Goal: Task Accomplishment & Management: Use online tool/utility

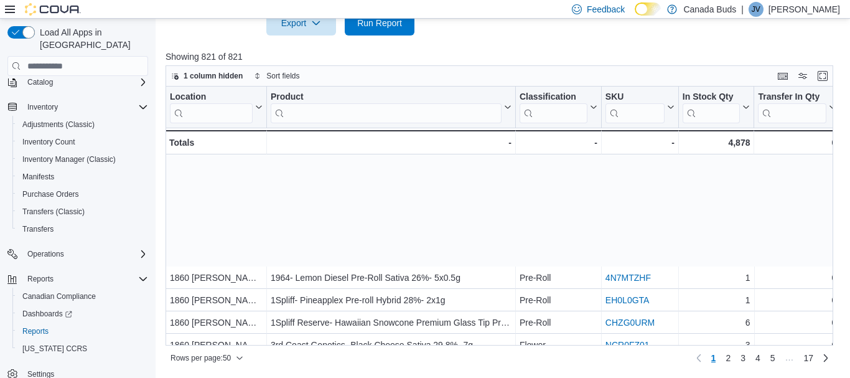
scroll to position [153, 0]
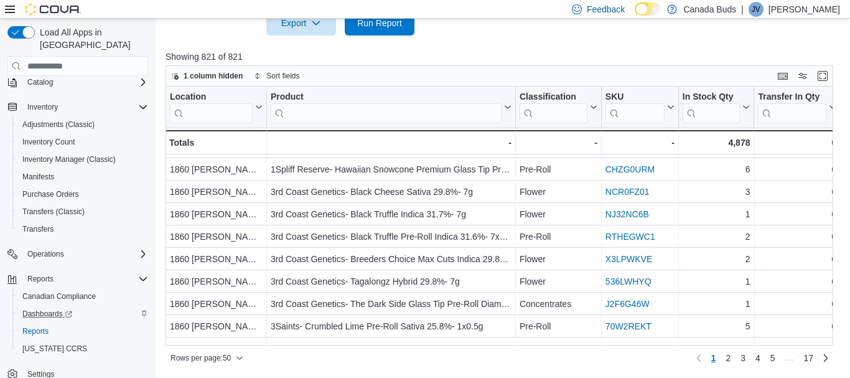
click at [80, 306] on div "Dashboards" at bounding box center [82, 313] width 131 height 15
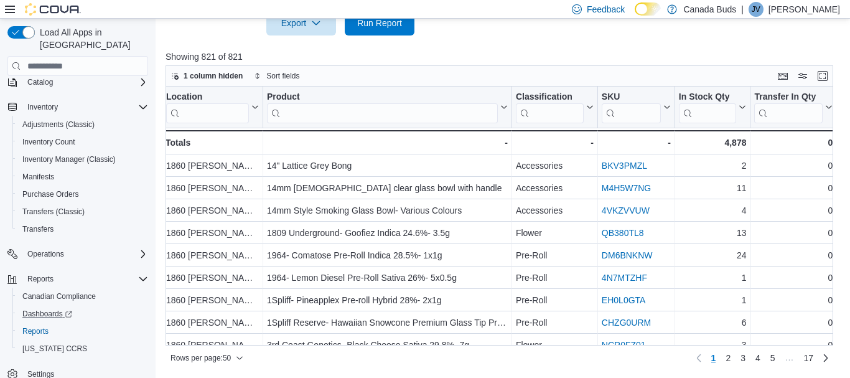
scroll to position [0, 0]
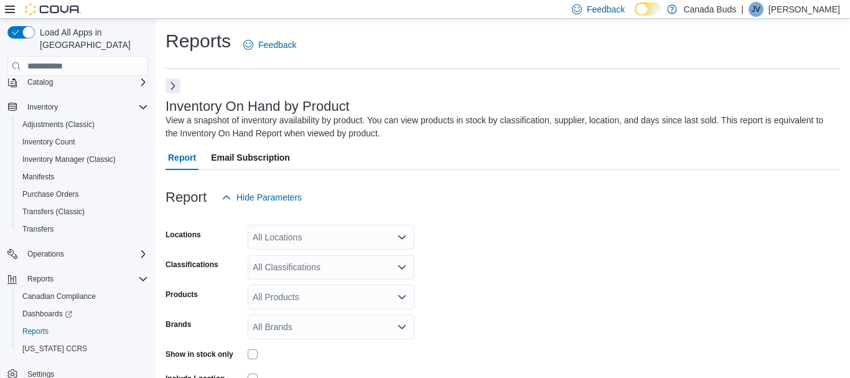
click at [170, 86] on button "Next" at bounding box center [172, 85] width 15 height 15
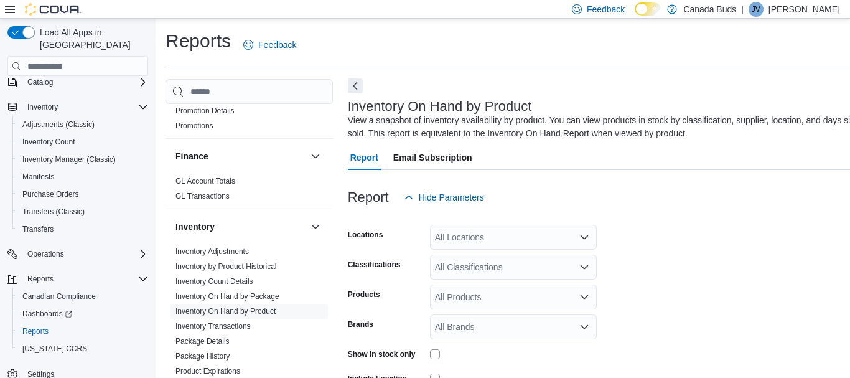
scroll to position [1061, 0]
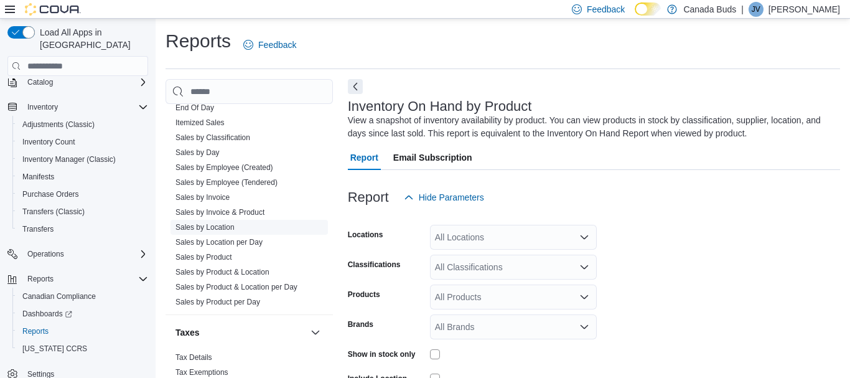
click at [225, 223] on link "Sales by Location" at bounding box center [204, 227] width 59 height 9
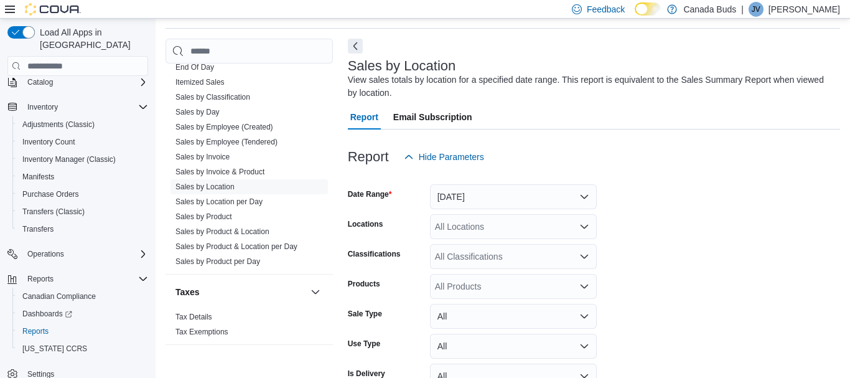
scroll to position [42, 0]
click at [516, 192] on button "[DATE]" at bounding box center [513, 195] width 167 height 25
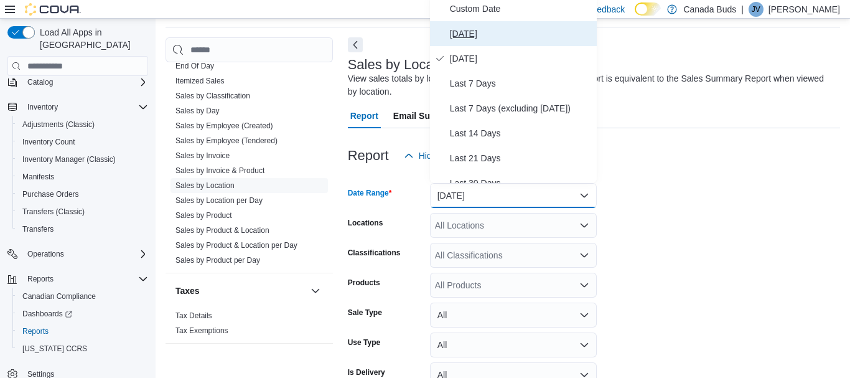
click at [494, 38] on span "[DATE]" at bounding box center [521, 33] width 142 height 15
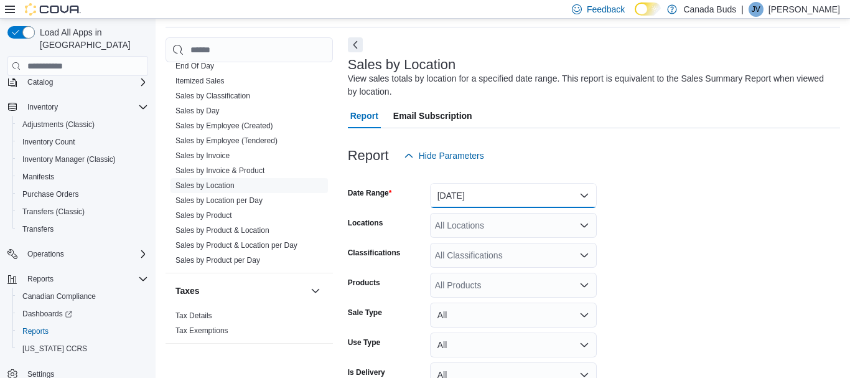
click at [528, 194] on button "[DATE]" at bounding box center [513, 195] width 167 height 25
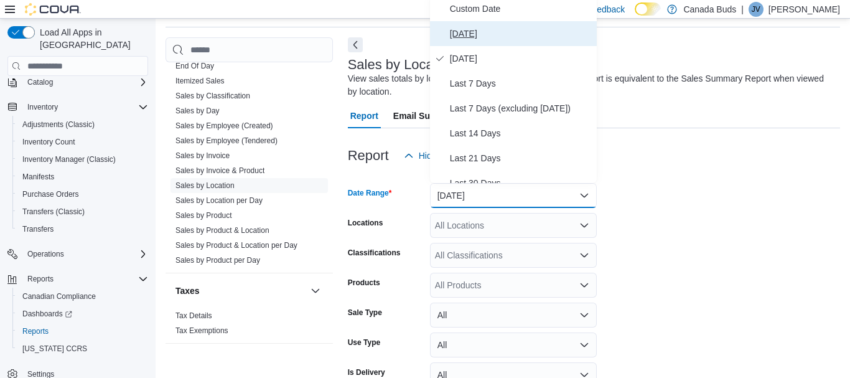
click at [518, 29] on span "[DATE]" at bounding box center [521, 33] width 142 height 15
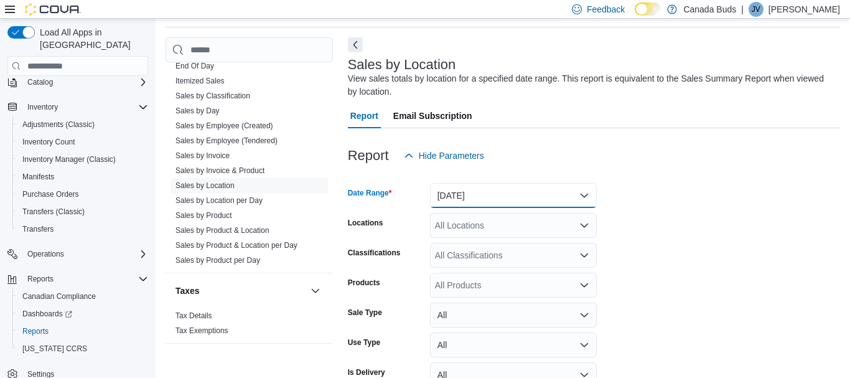
scroll to position [111, 0]
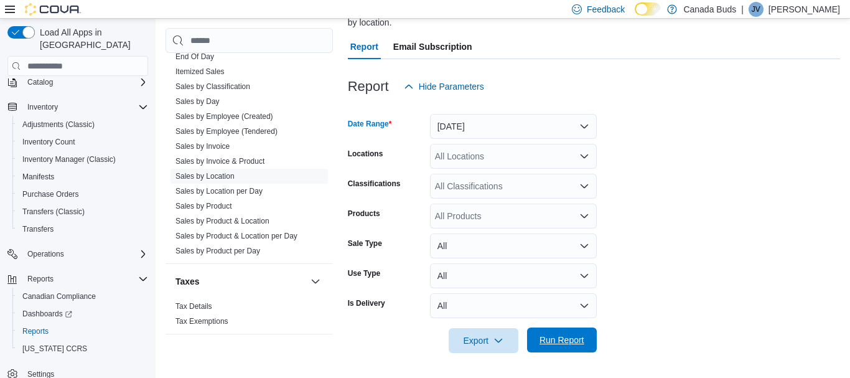
click at [548, 341] on span "Run Report" at bounding box center [561, 339] width 45 height 12
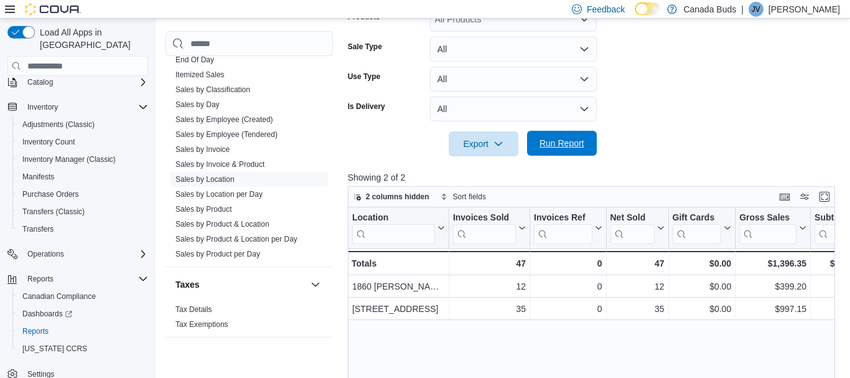
scroll to position [309, 0]
click at [569, 154] on span "Run Report" at bounding box center [561, 141] width 55 height 25
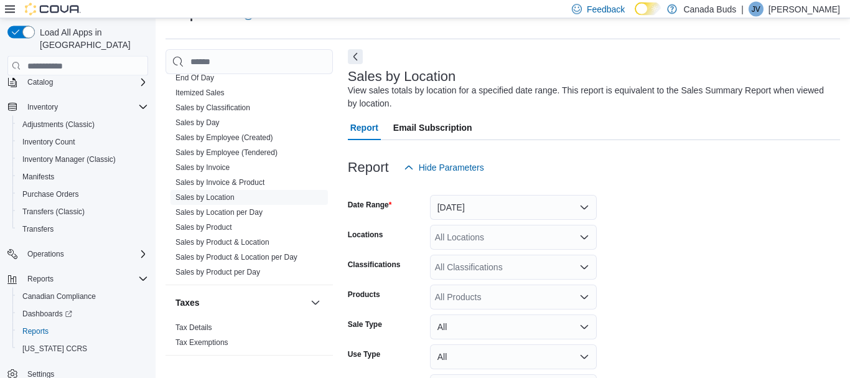
scroll to position [0, 0]
